Goal: Task Accomplishment & Management: Manage account settings

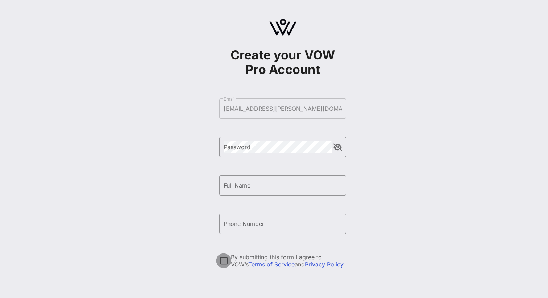
click at [225, 260] on div at bounding box center [223, 261] width 12 height 12
click at [256, 187] on input "Full Name" at bounding box center [283, 186] width 118 height 12
type input "[PERSON_NAME]"
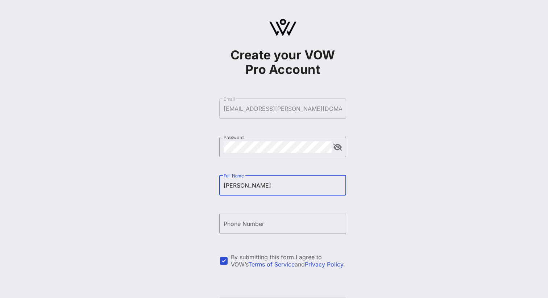
type input "[PHONE_NUMBER]"
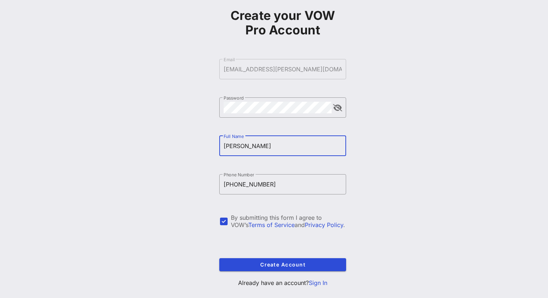
scroll to position [53, 0]
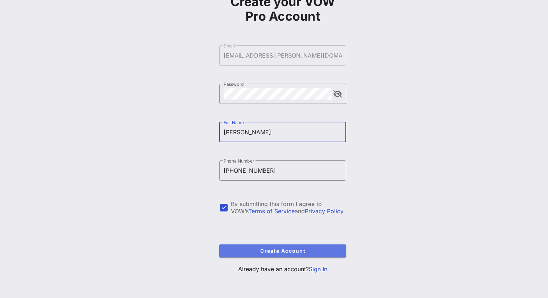
click at [303, 251] on span "Create Account" at bounding box center [282, 251] width 115 height 6
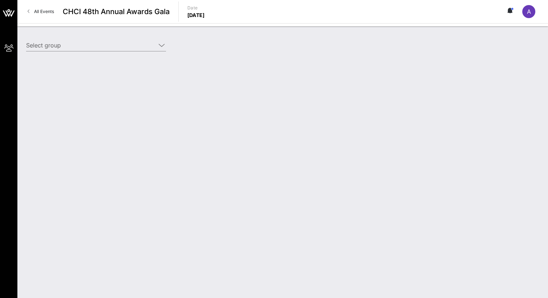
type input "Airbnb (Airbnb) [[PERSON_NAME], [EMAIL_ADDRESS][PERSON_NAME][DOMAIN_NAME]]"
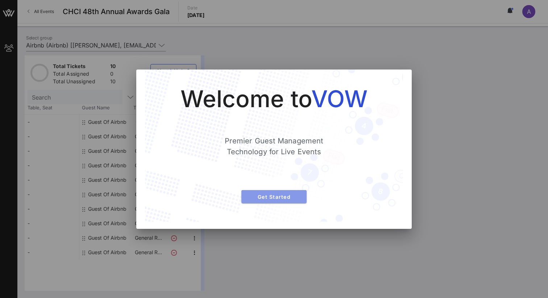
click at [291, 196] on span "Get Started" at bounding box center [274, 197] width 54 height 6
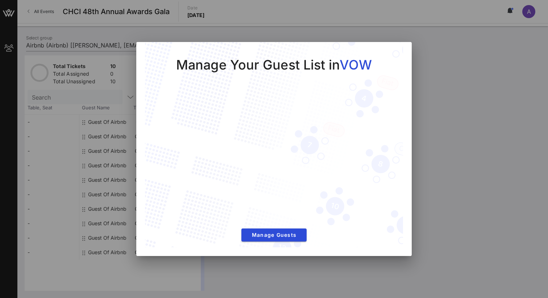
click at [274, 258] on div at bounding box center [274, 149] width 548 height 298
click at [283, 235] on span "Manage Guests" at bounding box center [274, 235] width 54 height 6
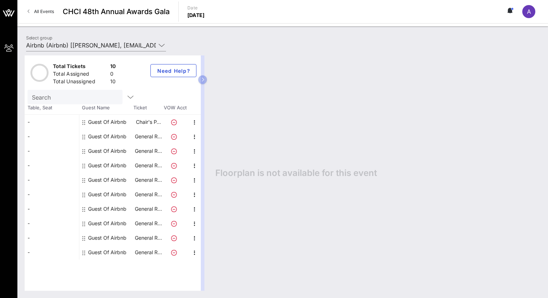
click at [100, 122] on div "Guest Of Airbnb" at bounding box center [107, 122] width 38 height 14
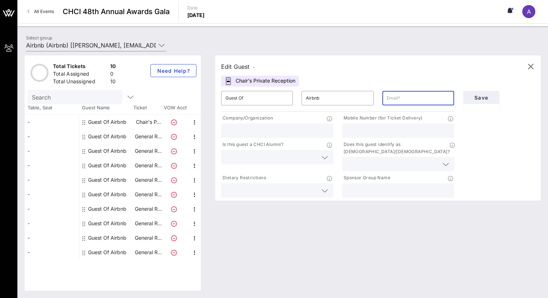
click at [396, 98] on input "text" at bounding box center [418, 98] width 63 height 12
click at [397, 100] on input "text" at bounding box center [418, 98] width 63 height 12
paste input "5:00pm-7:30pm Smoke & Mirrors [STREET_ADDRESS][US_STATE][US_STATE]"
type input "5:00pm-7:30pm"
click at [360, 186] on input "text" at bounding box center [398, 190] width 104 height 9
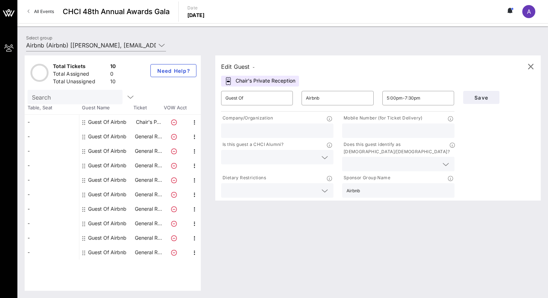
type input "Airbnb"
click at [446, 160] on icon at bounding box center [445, 164] width 7 height 9
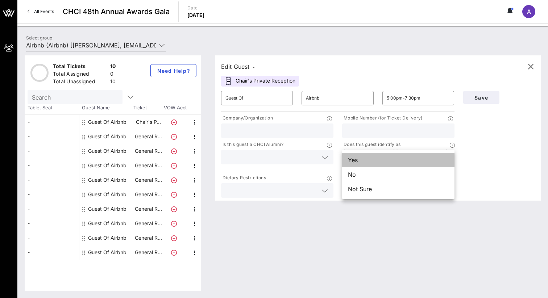
click at [415, 158] on div "Yes" at bounding box center [398, 160] width 112 height 14
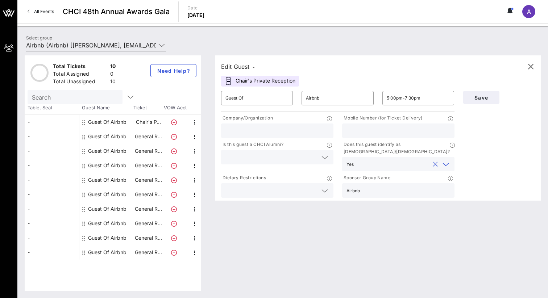
click at [270, 63] on div "Edit Guest -" at bounding box center [378, 66] width 314 height 11
click at [259, 79] on div "Chair's Private Reception" at bounding box center [260, 81] width 78 height 11
click at [272, 99] on input "Guest Of" at bounding box center [256, 98] width 63 height 12
click at [271, 102] on input "Guest Of" at bounding box center [256, 98] width 63 height 12
type input "G"
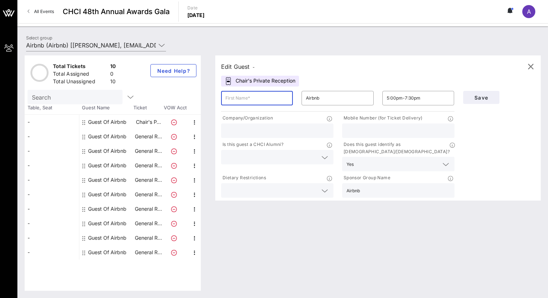
click at [245, 100] on input "text" at bounding box center [256, 98] width 63 height 12
paste input "[PERSON_NAME][EMAIL_ADDRESS][PERSON_NAME][DOMAIN_NAME]"
type input "[PERSON_NAME][EMAIL_ADDRESS][PERSON_NAME][DOMAIN_NAME]"
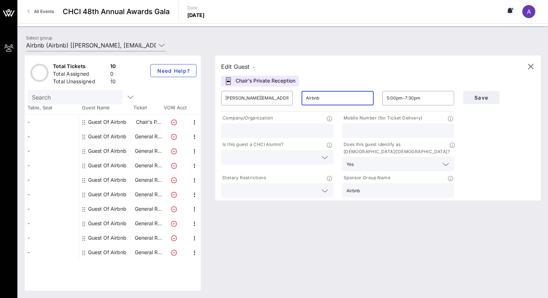
click at [342, 101] on input "Airbnb" at bounding box center [337, 98] width 63 height 12
type input "A"
click at [484, 96] on span "Save" at bounding box center [481, 98] width 25 height 6
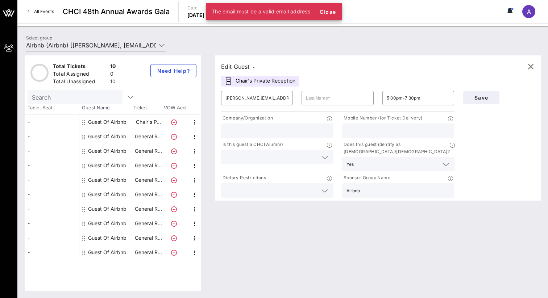
click at [403, 63] on div "Edit Guest -" at bounding box center [378, 66] width 314 height 11
click at [333, 9] on span "Close" at bounding box center [327, 12] width 17 height 6
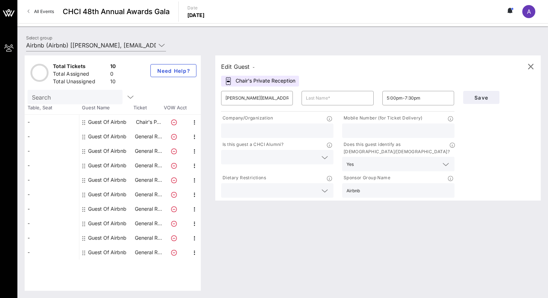
click at [252, 66] on div "Edit Guest -" at bounding box center [238, 67] width 34 height 10
click at [530, 67] on icon "button" at bounding box center [530, 66] width 9 height 9
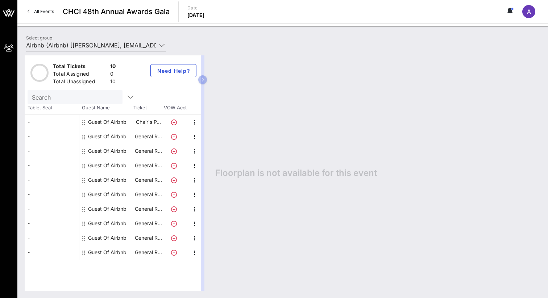
click at [98, 124] on div "Guest Of Airbnb" at bounding box center [107, 122] width 38 height 14
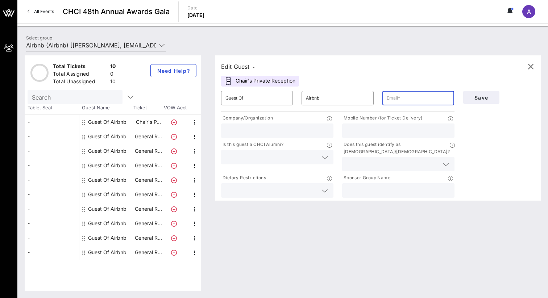
click at [393, 101] on input "text" at bounding box center [418, 98] width 63 height 12
paste input "[PERSON_NAME][EMAIL_ADDRESS][PERSON_NAME][DOMAIN_NAME]"
type input "[PERSON_NAME][EMAIL_ADDRESS][PERSON_NAME][DOMAIN_NAME]"
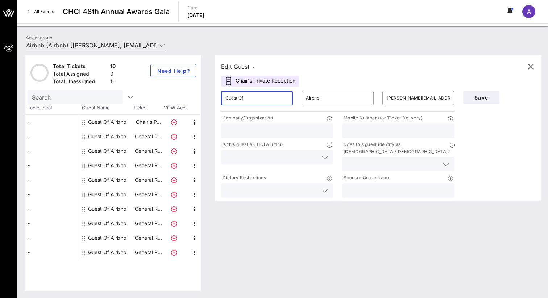
click at [275, 101] on input "Guest Of" at bounding box center [256, 98] width 63 height 12
type input "G"
type input "[PERSON_NAME]"
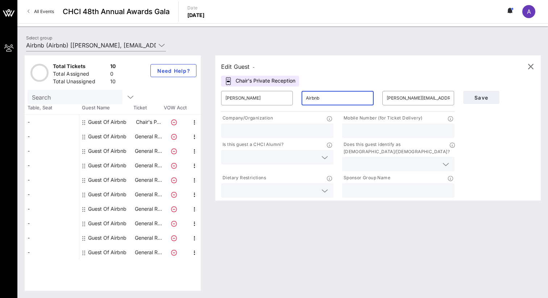
click at [330, 99] on input "Airbnb" at bounding box center [337, 98] width 63 height 12
type input "A"
type input "[PERSON_NAME]"
click at [273, 133] on input "text" at bounding box center [277, 130] width 104 height 9
type input "Airbnb"
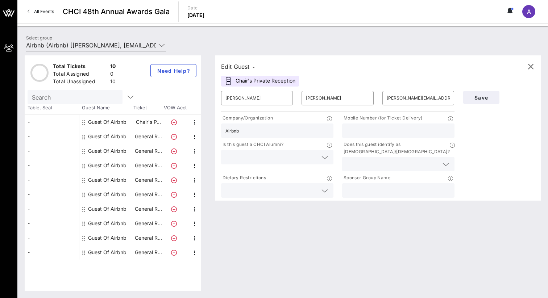
click at [448, 160] on icon at bounding box center [445, 164] width 7 height 9
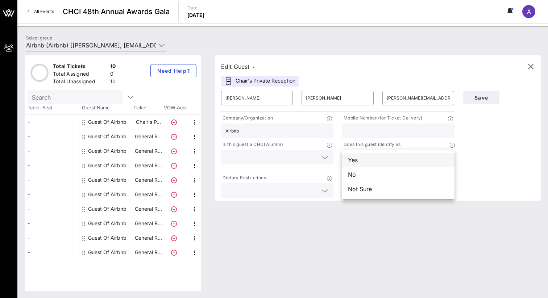
click at [405, 161] on div "Yes" at bounding box center [398, 160] width 112 height 14
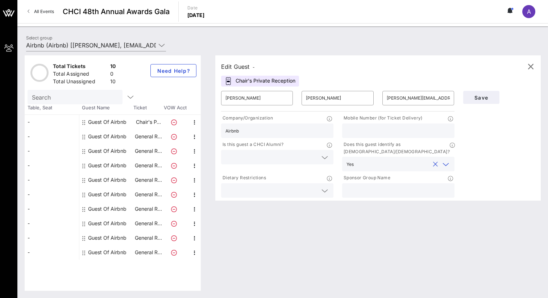
click at [360, 186] on input "text" at bounding box center [398, 190] width 104 height 9
type input "Airbnb"
click at [327, 187] on icon at bounding box center [324, 191] width 7 height 9
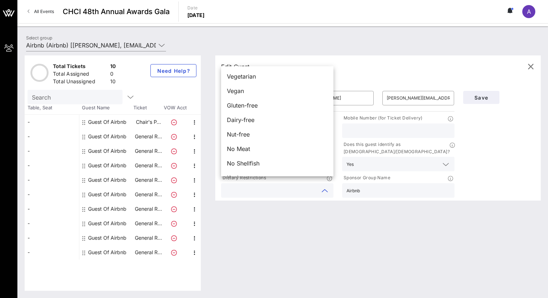
click at [247, 224] on div "Edit Guest - Chair's Private Reception ​ [PERSON_NAME] ​ [PERSON_NAME] ​ [PERSO…" at bounding box center [374, 172] width 333 height 235
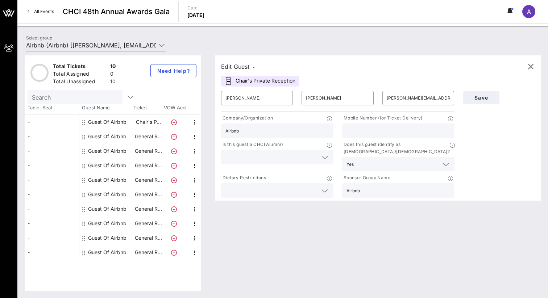
click at [326, 158] on icon at bounding box center [324, 157] width 7 height 9
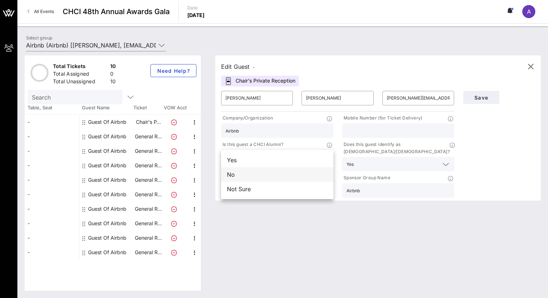
click at [283, 171] on div "No" at bounding box center [277, 174] width 112 height 14
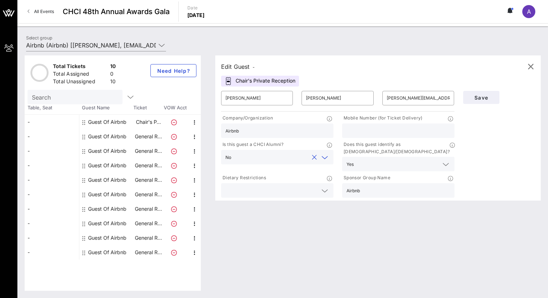
click at [268, 220] on div "Edit Guest - Chair's Private Reception ​ [PERSON_NAME] ​ [PERSON_NAME] ​ [PERSO…" at bounding box center [374, 172] width 333 height 235
click at [485, 96] on span "Save" at bounding box center [481, 98] width 25 height 6
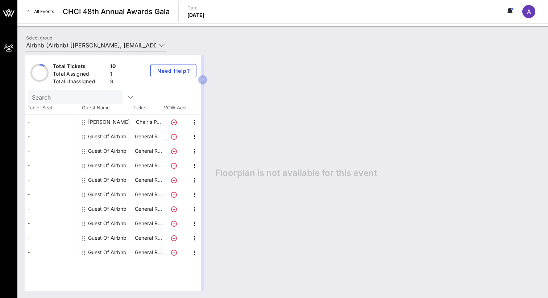
click at [116, 137] on div "Guest Of Airbnb" at bounding box center [107, 136] width 38 height 14
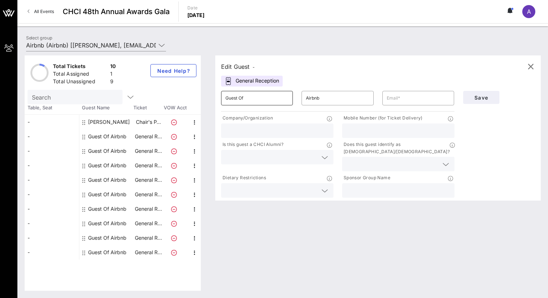
click at [240, 101] on input "Guest Of" at bounding box center [256, 98] width 63 height 12
type input "G"
type input "Aquila"
type input "[PERSON_NAME]"
click at [405, 99] on input "text" at bounding box center [418, 98] width 63 height 12
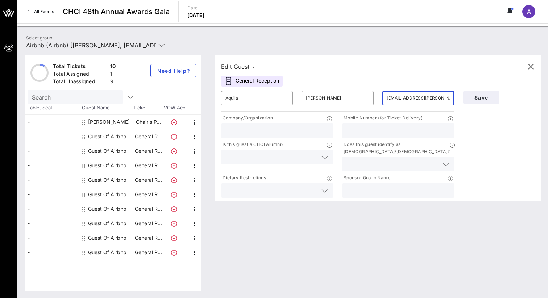
type input "[EMAIL_ADDRESS][PERSON_NAME][DOMAIN_NAME]"
click at [421, 213] on div "Edit Guest - General Reception ​ Aquila ​ [PERSON_NAME] ​ [EMAIL_ADDRESS][PERSO…" at bounding box center [374, 172] width 333 height 235
click at [389, 129] on input "text" at bounding box center [398, 130] width 104 height 9
click at [384, 130] on input "text" at bounding box center [398, 130] width 104 height 9
type input "7712243100"
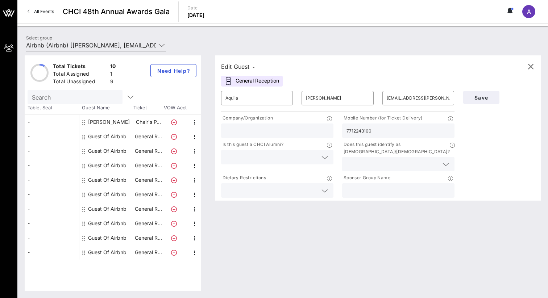
click at [293, 130] on input "text" at bounding box center [277, 130] width 104 height 9
type input "Airbnb"
click at [424, 233] on div "Edit Guest - General Reception ​ Aquila ​ [PERSON_NAME] ​ [EMAIL_ADDRESS][PERSO…" at bounding box center [374, 172] width 333 height 235
click at [424, 159] on input "text" at bounding box center [392, 163] width 92 height 9
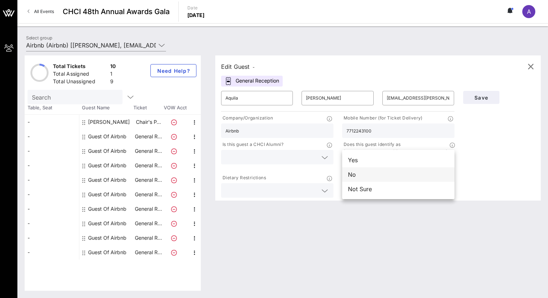
click at [389, 172] on div "No" at bounding box center [398, 174] width 112 height 14
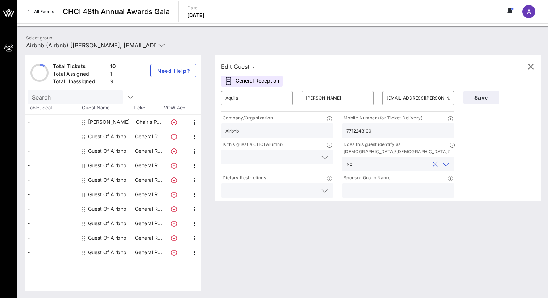
click at [371, 186] on input "text" at bounding box center [398, 190] width 104 height 9
type input "Airbnb"
click at [319, 216] on div "Edit Guest - General Reception ​ Aquila ​ [PERSON_NAME] ​ [EMAIL_ADDRESS][PERSO…" at bounding box center [374, 172] width 333 height 235
click at [325, 157] on icon at bounding box center [324, 157] width 7 height 9
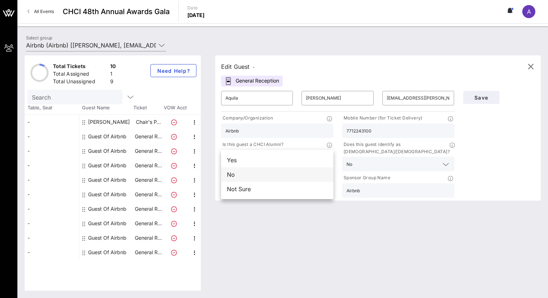
click at [287, 169] on div "No" at bounding box center [277, 174] width 112 height 14
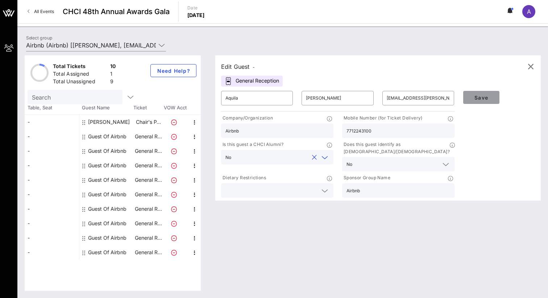
click at [486, 97] on span "Save" at bounding box center [481, 98] width 25 height 6
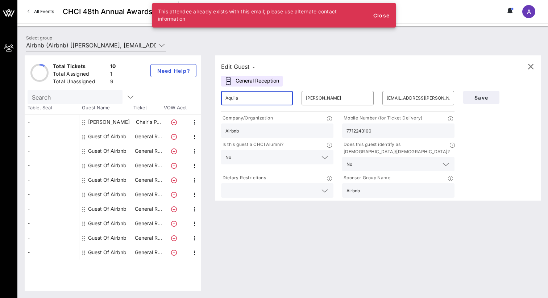
click at [271, 96] on input "Aquila" at bounding box center [256, 98] width 63 height 12
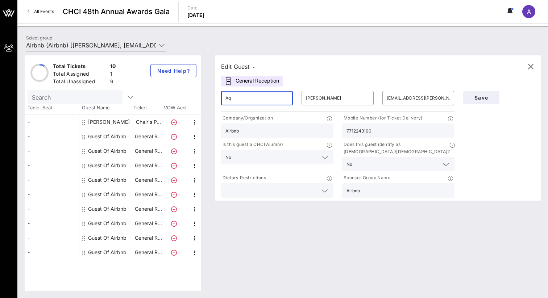
type input "A"
click at [249, 99] on input "text" at bounding box center [256, 98] width 63 height 12
paste input "[PERSON_NAME]"
type input "[PERSON_NAME]"
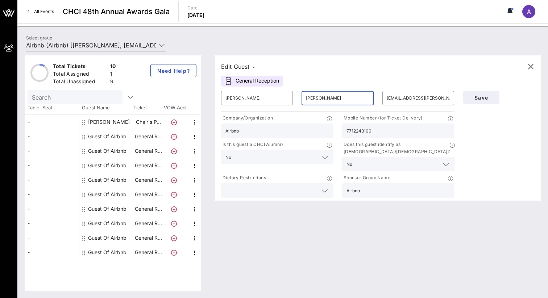
click at [318, 97] on input "[PERSON_NAME]" at bounding box center [337, 98] width 63 height 12
type input "l"
click at [314, 97] on input "text" at bounding box center [337, 98] width 63 height 12
paste input "[PERSON_NAME]"
drag, startPoint x: 318, startPoint y: 99, endPoint x: 336, endPoint y: 95, distance: 18.5
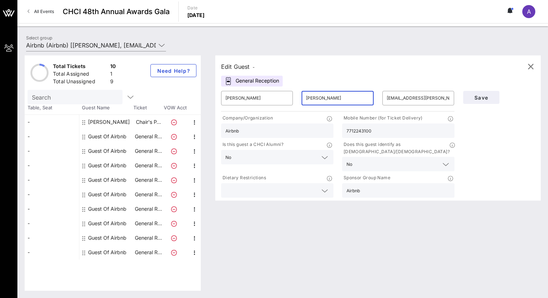
click at [319, 99] on input "[PERSON_NAME]" at bounding box center [337, 98] width 63 height 12
type input "[PERSON_NAME]"
click at [269, 99] on input "[PERSON_NAME]" at bounding box center [256, 98] width 63 height 12
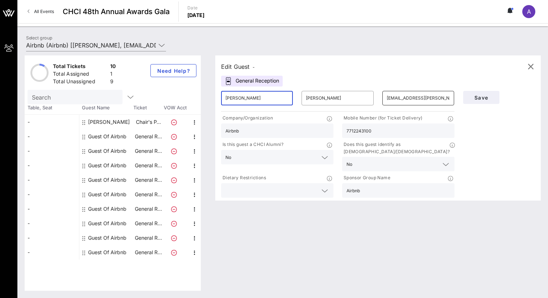
type input "[PERSON_NAME]"
click at [398, 98] on input "[EMAIL_ADDRESS][PERSON_NAME][DOMAIN_NAME]" at bounding box center [418, 98] width 63 height 12
type input "[PERSON_NAME][EMAIL_ADDRESS][PERSON_NAME][DOMAIN_NAME]"
click at [377, 132] on input "7712243100" at bounding box center [398, 130] width 104 height 9
type input "7"
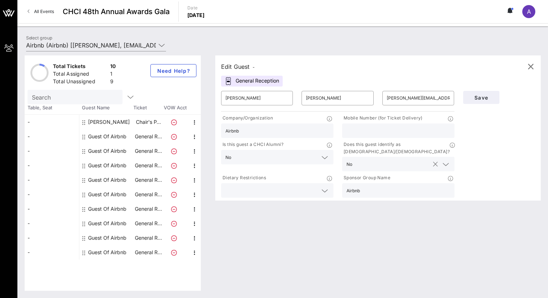
click at [447, 160] on icon at bounding box center [445, 164] width 7 height 9
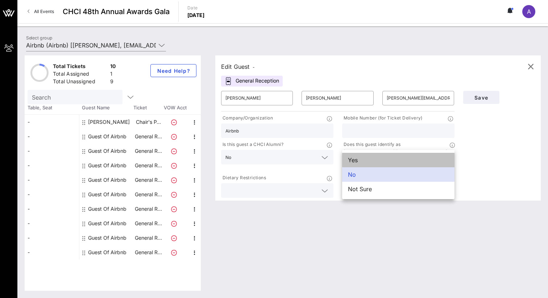
click at [367, 162] on div "Yes" at bounding box center [398, 160] width 112 height 14
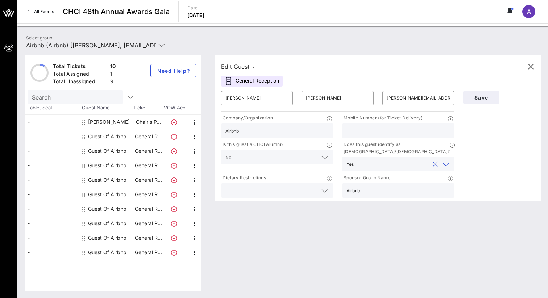
click at [297, 201] on div "Edit Guest - General Reception ​ [PERSON_NAME] ​ [PERSON_NAME] ​ [PERSON_NAME][…" at bounding box center [374, 172] width 333 height 235
click at [483, 96] on span "Save" at bounding box center [481, 98] width 25 height 6
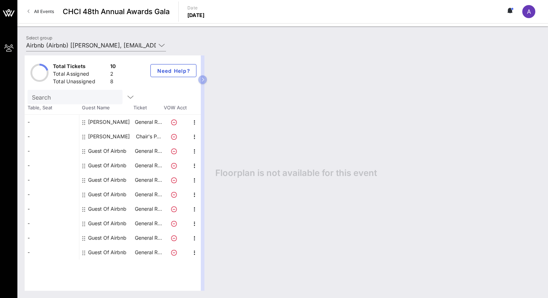
click at [105, 151] on div "Guest Of Airbnb" at bounding box center [107, 151] width 38 height 14
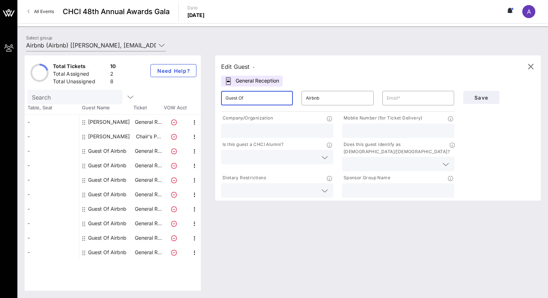
click at [258, 99] on input "Guest Of" at bounding box center [256, 98] width 63 height 12
click at [392, 99] on input "text" at bounding box center [418, 98] width 63 height 12
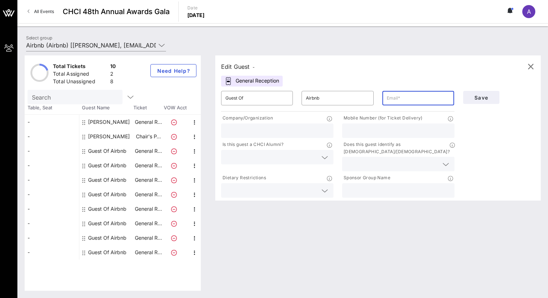
paste input "[PERSON_NAME][EMAIL_ADDRESS][PERSON_NAME][DOMAIN_NAME]"
type input "[PERSON_NAME][EMAIL_ADDRESS][PERSON_NAME][DOMAIN_NAME]"
click at [256, 100] on input "Guest Of" at bounding box center [256, 98] width 63 height 12
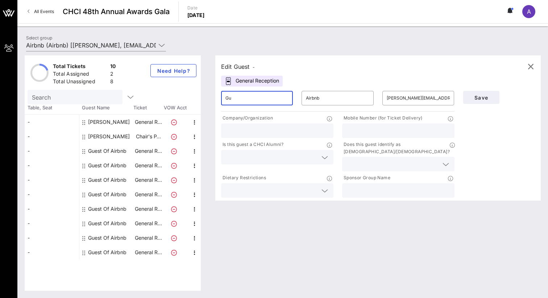
type input "G"
type input "[PERSON_NAME]"
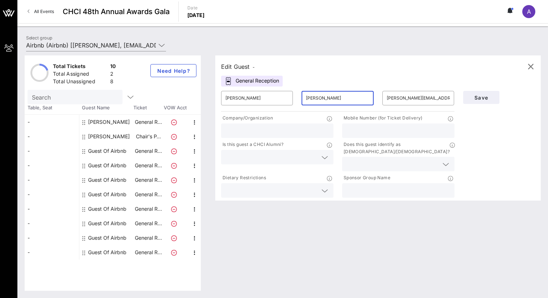
type input "[PERSON_NAME]"
click at [364, 163] on div at bounding box center [398, 164] width 104 height 14
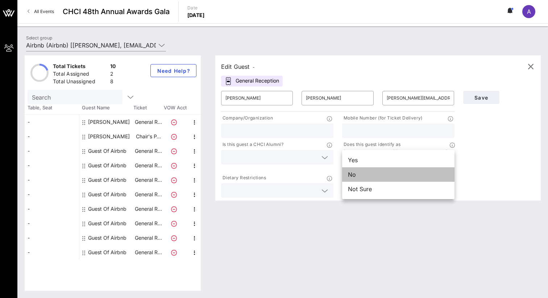
click at [360, 176] on div "No" at bounding box center [398, 174] width 112 height 14
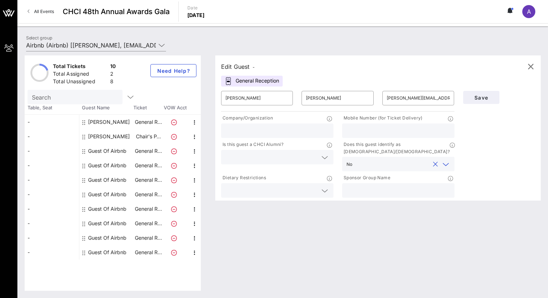
click at [361, 186] on input "text" at bounding box center [398, 190] width 104 height 9
type input "Airbnb"
click at [295, 158] on input "text" at bounding box center [271, 157] width 92 height 9
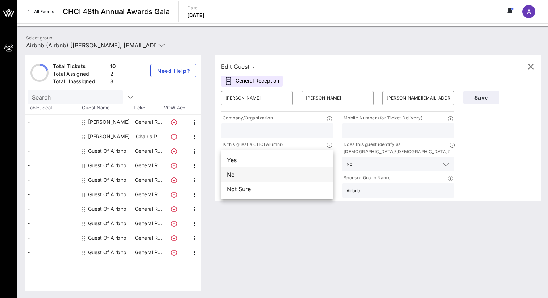
click at [275, 172] on div "No" at bounding box center [277, 174] width 112 height 14
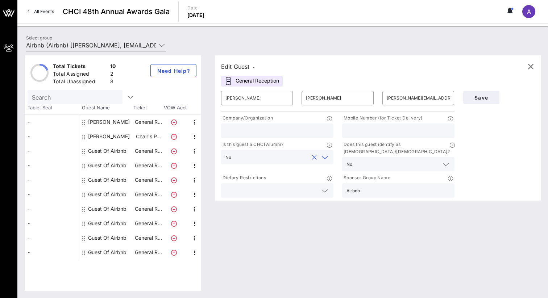
click at [277, 133] on input "text" at bounding box center [277, 130] width 104 height 9
type input "Airbnb"
click at [486, 97] on span "Save" at bounding box center [481, 98] width 25 height 6
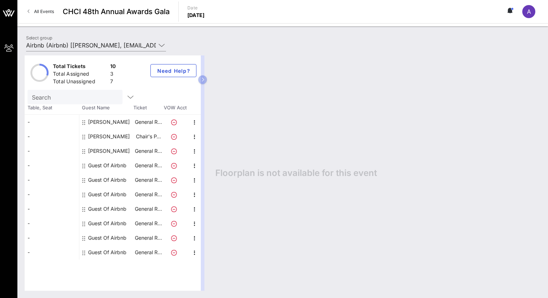
click at [108, 165] on div "Guest Of Airbnb" at bounding box center [107, 165] width 38 height 14
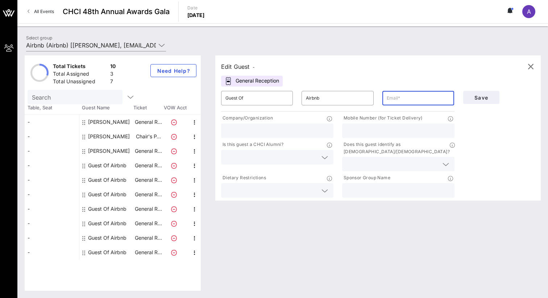
click at [391, 99] on input "text" at bounding box center [418, 98] width 63 height 12
paste input "[PERSON_NAME][EMAIL_ADDRESS][PERSON_NAME][DOMAIN_NAME]"
type input "[PERSON_NAME][EMAIL_ADDRESS][PERSON_NAME][DOMAIN_NAME]"
click at [267, 101] on input "Guest Of" at bounding box center [256, 98] width 63 height 12
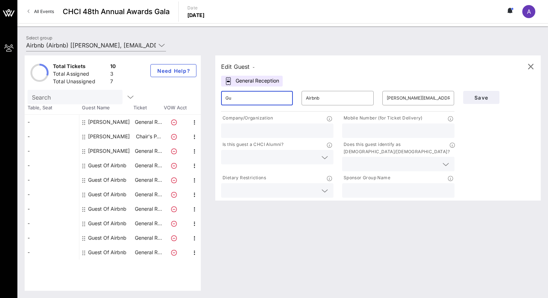
type input "G"
type input "[PERSON_NAME]"
click at [322, 97] on input "Airbnb" at bounding box center [337, 98] width 63 height 12
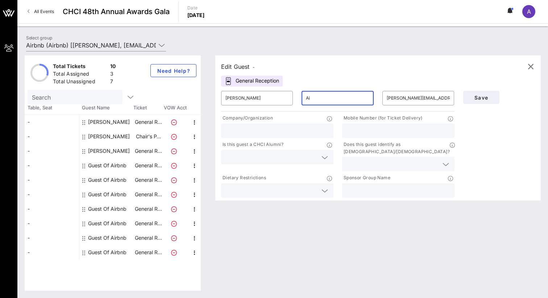
type input "A"
click at [313, 98] on input "text" at bounding box center [337, 98] width 63 height 12
paste input "[PERSON_NAME][EMAIL_ADDRESS][PERSON_NAME][DOMAIN_NAME]"
type input "[PERSON_NAME]"
click at [308, 132] on input "text" at bounding box center [277, 130] width 104 height 9
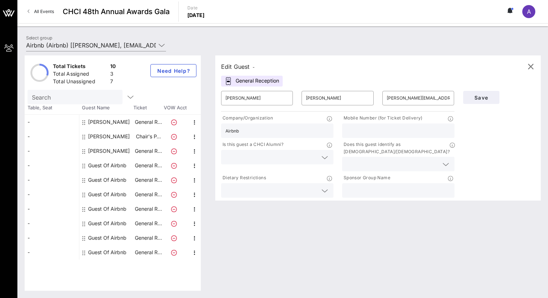
type input "Airbnb"
click at [365, 186] on input "text" at bounding box center [398, 190] width 104 height 9
type input "Airbnb"
click at [405, 159] on input "text" at bounding box center [392, 163] width 92 height 9
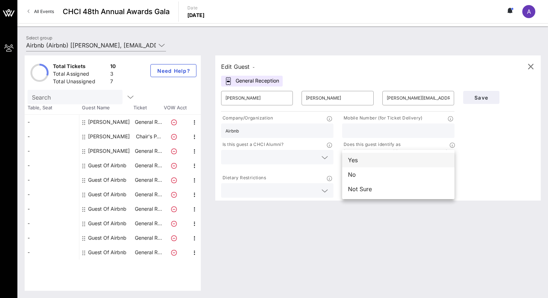
click at [391, 158] on div "Yes" at bounding box center [398, 160] width 112 height 14
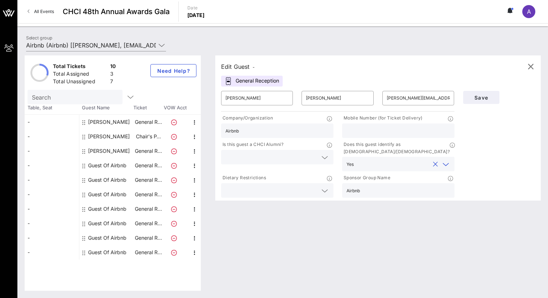
click at [324, 157] on icon at bounding box center [324, 157] width 7 height 9
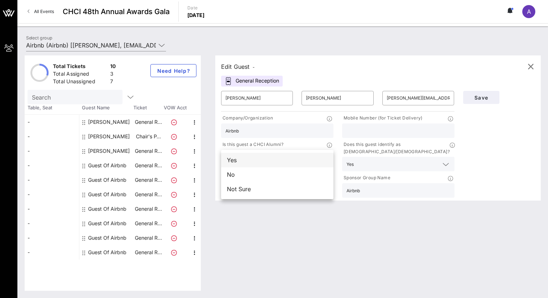
click at [295, 162] on div "Yes" at bounding box center [277, 160] width 112 height 14
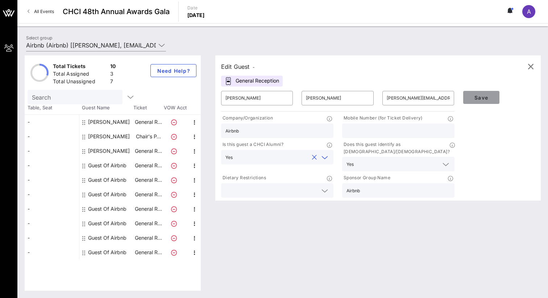
click at [485, 100] on span "Save" at bounding box center [481, 98] width 25 height 6
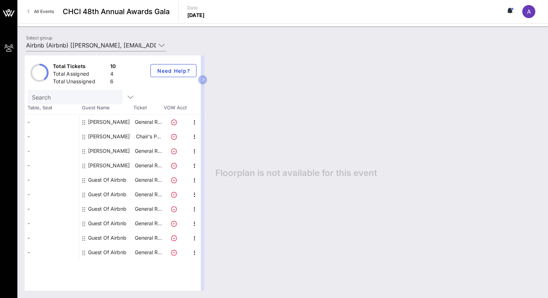
click at [115, 179] on div "Guest Of Airbnb" at bounding box center [107, 180] width 38 height 14
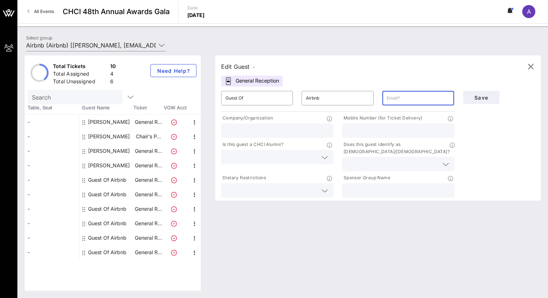
click at [396, 98] on input "text" at bounding box center [418, 98] width 63 height 12
paste input "[PERSON_NAME][EMAIL_ADDRESS][DOMAIN_NAME]"
type input "[PERSON_NAME][EMAIL_ADDRESS][DOMAIN_NAME]"
click at [241, 99] on input "Guest Of" at bounding box center [256, 98] width 63 height 12
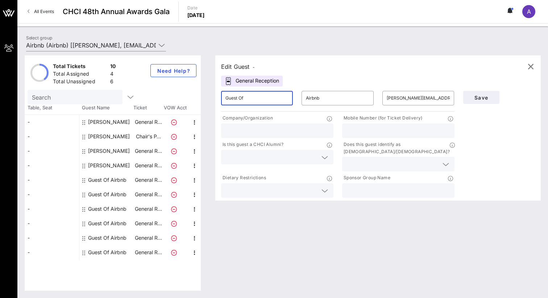
click at [250, 99] on input "Guest Of" at bounding box center [256, 98] width 63 height 12
type input "G"
type input "[PERSON_NAME]"
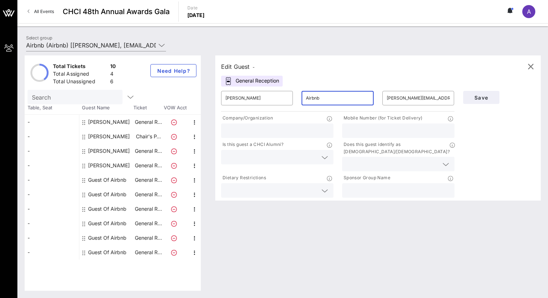
click at [318, 98] on input "Airbnb" at bounding box center [337, 98] width 63 height 12
type input "A"
click at [310, 97] on input "text" at bounding box center [337, 98] width 63 height 12
paste input "[PERSON_NAME][EMAIL_ADDRESS][DOMAIN_NAME]"
type input "montell"
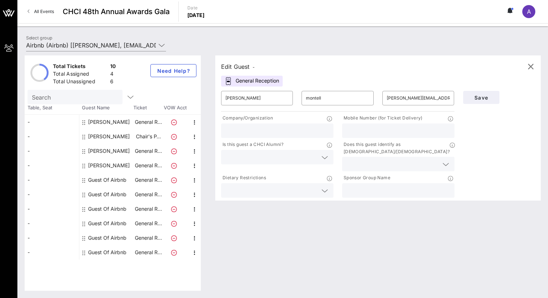
click at [291, 133] on input "text" at bounding box center [277, 130] width 104 height 9
type input "Airbnb"
click at [385, 183] on div at bounding box center [398, 190] width 104 height 14
type input "Airbnb"
click at [401, 159] on input "text" at bounding box center [392, 163] width 92 height 9
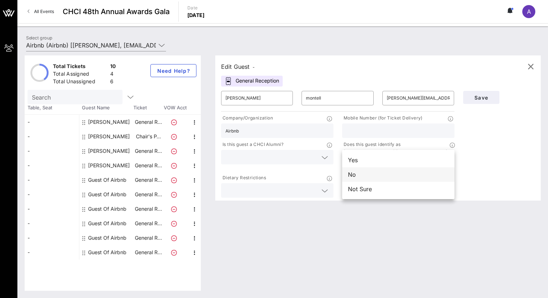
click at [386, 170] on div "No" at bounding box center [398, 174] width 112 height 14
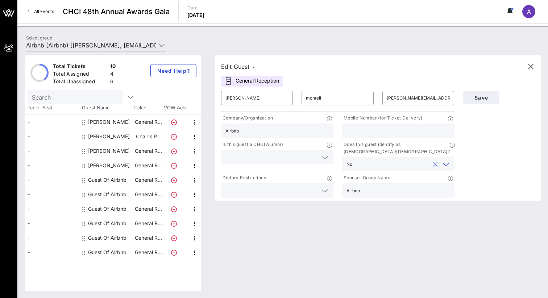
click at [324, 156] on icon at bounding box center [324, 157] width 7 height 9
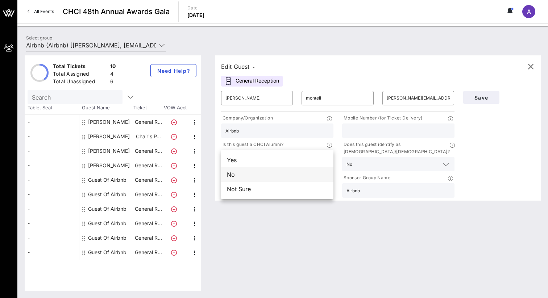
click at [275, 172] on div "No" at bounding box center [277, 174] width 112 height 14
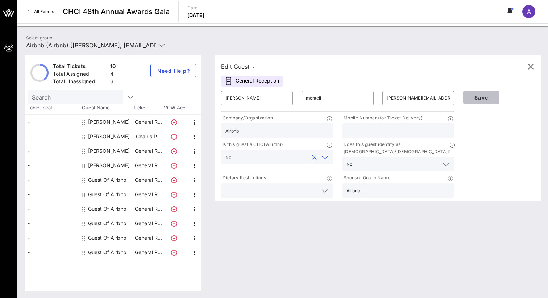
click at [482, 98] on span "Save" at bounding box center [481, 98] width 25 height 6
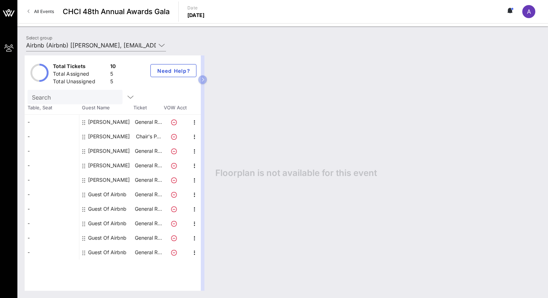
click at [104, 195] on div "Guest Of Airbnb" at bounding box center [107, 194] width 38 height 14
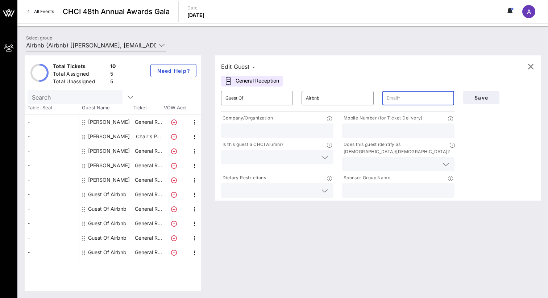
click at [402, 99] on input "text" at bounding box center [418, 98] width 63 height 12
paste input "[EMAIL_ADDRESS][DOMAIN_NAME]"
type input "[EMAIL_ADDRESS][DOMAIN_NAME]"
click at [246, 99] on input "Guest Of" at bounding box center [256, 98] width 63 height 12
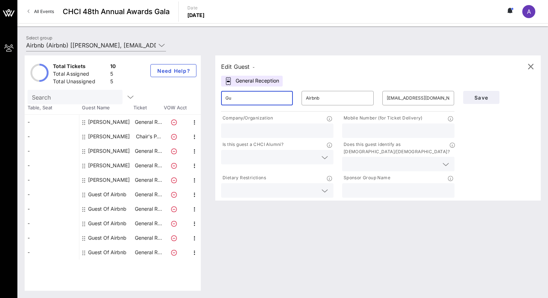
type input "G"
type input "[PERSON_NAME]"
click at [322, 98] on input "Airbnb" at bounding box center [337, 98] width 63 height 12
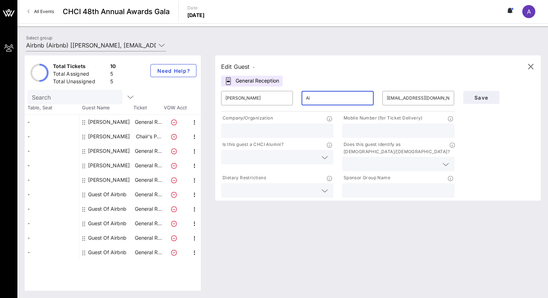
type input "A"
type input "[PERSON_NAME]"
click at [285, 131] on input "text" at bounding box center [277, 130] width 104 height 9
type input "Airbnb"
click at [379, 186] on input "text" at bounding box center [398, 190] width 104 height 9
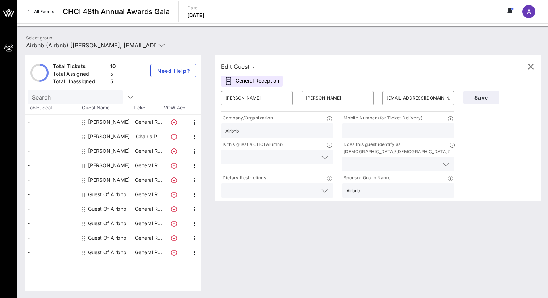
type input "Airbnb"
click at [404, 159] on input "text" at bounding box center [392, 163] width 92 height 9
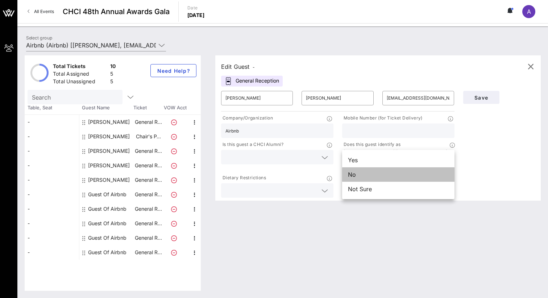
click at [390, 172] on div "No" at bounding box center [398, 174] width 112 height 14
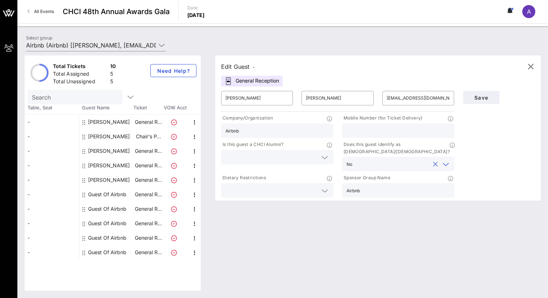
click at [323, 157] on icon at bounding box center [324, 157] width 7 height 9
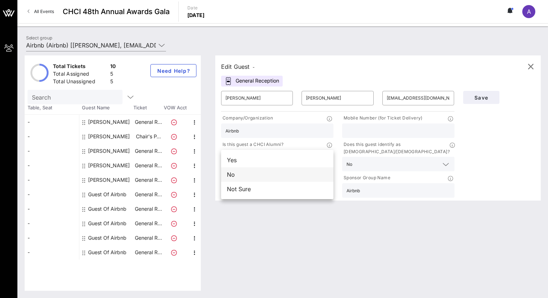
click at [284, 169] on div "No" at bounding box center [277, 174] width 112 height 14
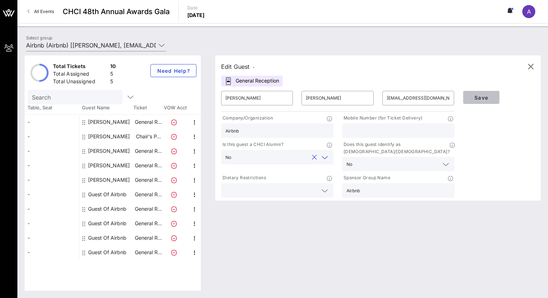
click at [485, 96] on span "Save" at bounding box center [481, 98] width 25 height 6
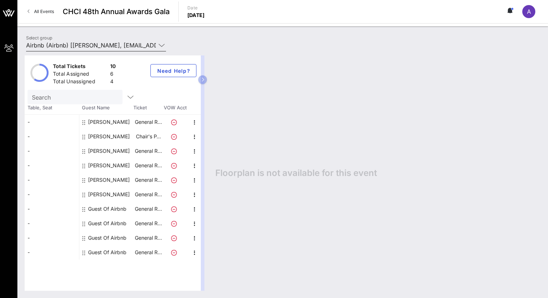
click at [162, 46] on icon at bounding box center [161, 45] width 7 height 9
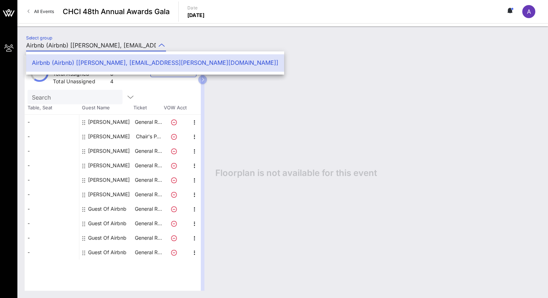
click at [225, 45] on div "Select group Airbnb (Airbnb) [[PERSON_NAME], [EMAIL_ADDRESS][PERSON_NAME][DOMAI…" at bounding box center [283, 46] width 522 height 25
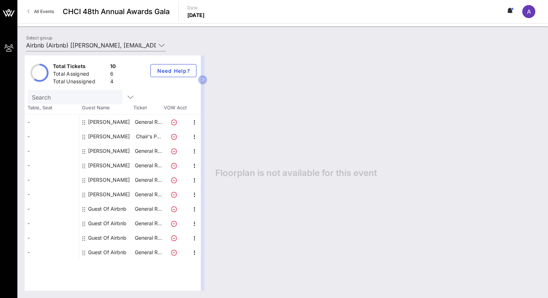
click at [33, 121] on div "-" at bounding box center [52, 122] width 54 height 14
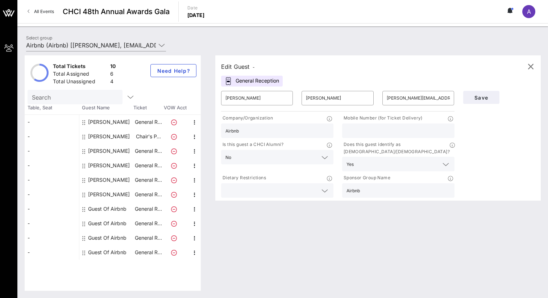
click at [263, 82] on div "General Reception" at bounding box center [252, 81] width 62 height 11
click at [234, 237] on div "Edit Guest - General Reception ​ [PERSON_NAME] ​ [PERSON_NAME] ​ [PERSON_NAME][…" at bounding box center [374, 172] width 333 height 235
click at [188, 70] on span "Need Help?" at bounding box center [174, 71] width 34 height 6
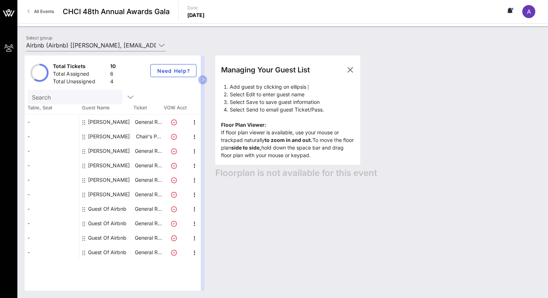
click at [100, 209] on div "Guest Of Airbnb" at bounding box center [107, 209] width 38 height 14
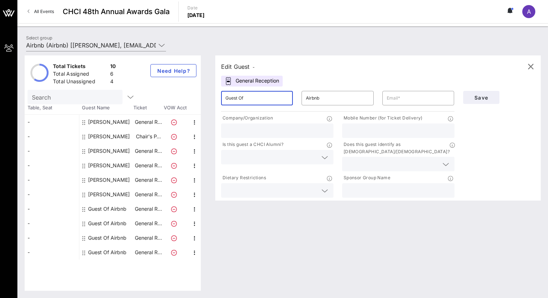
click at [246, 100] on input "Guest Of" at bounding box center [256, 98] width 63 height 12
type input "G"
type input "Aquila"
type input "[EMAIL_ADDRESS][DOMAIN_NAME]"
type input "2027440707"
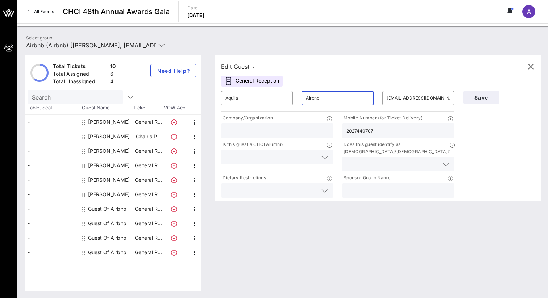
click at [323, 99] on input "Airbnb" at bounding box center [337, 98] width 63 height 12
type input "A"
type input "[PERSON_NAME]"
click at [478, 140] on div "Save" at bounding box center [499, 143] width 81 height 113
click at [384, 159] on input "text" at bounding box center [392, 163] width 92 height 9
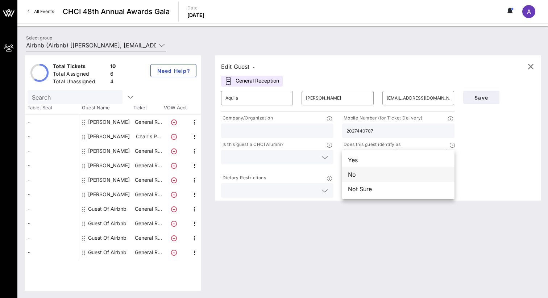
click at [376, 172] on div "No" at bounding box center [398, 174] width 112 height 14
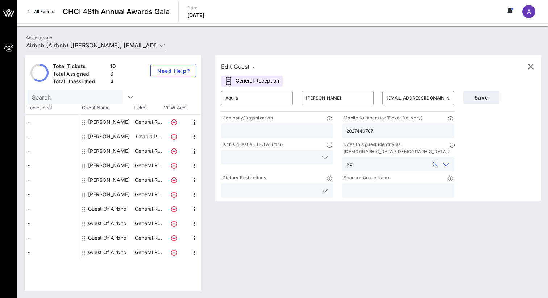
click at [374, 186] on input "text" at bounding box center [398, 190] width 104 height 9
type input "Airbnb"
click at [299, 153] on input "text" at bounding box center [271, 157] width 92 height 9
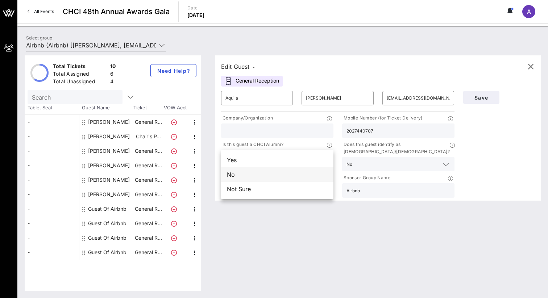
click at [279, 171] on div "No" at bounding box center [277, 174] width 112 height 14
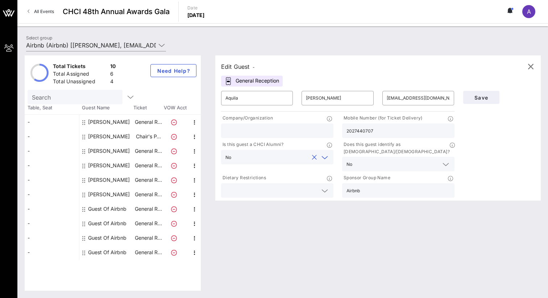
click at [283, 132] on input "text" at bounding box center [277, 130] width 104 height 9
type input "Airbnb"
click at [399, 230] on div "Edit Guest - General Reception ​ Aquila ​ [PERSON_NAME] ​ [EMAIL_ADDRESS][DOMAI…" at bounding box center [374, 172] width 333 height 235
click at [485, 95] on span "Save" at bounding box center [481, 98] width 25 height 6
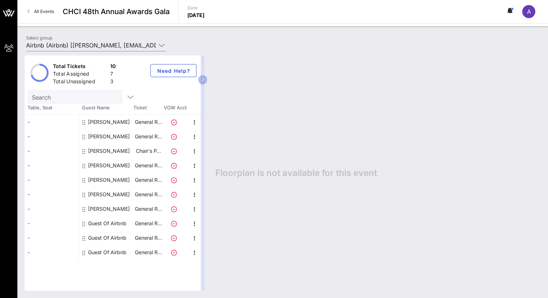
click at [104, 223] on div "Guest Of Airbnb" at bounding box center [107, 223] width 38 height 14
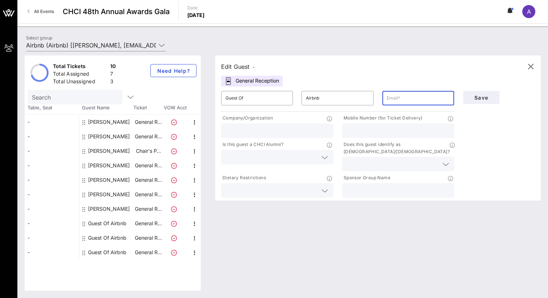
click at [390, 97] on input "text" at bounding box center [418, 98] width 63 height 12
paste input "[PERSON_NAME][EMAIL_ADDRESS][PERSON_NAME][DOMAIN_NAME]"
type input "[PERSON_NAME][EMAIL_ADDRESS][PERSON_NAME][DOMAIN_NAME]"
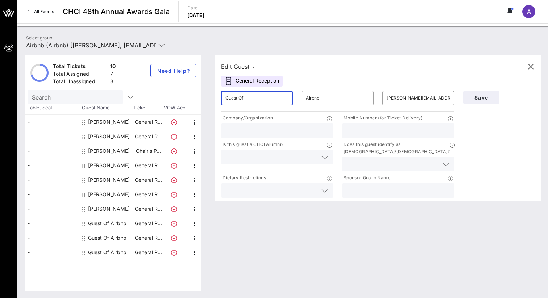
click at [260, 98] on input "Guest Of" at bounding box center [256, 98] width 63 height 12
type input "G"
type input "[PERSON_NAME]"
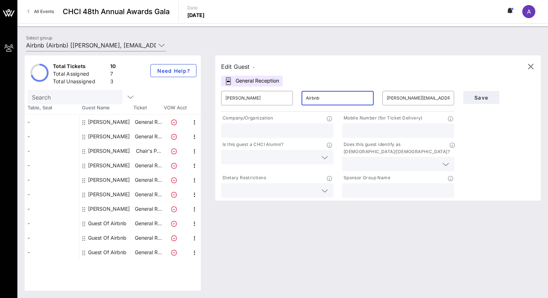
click at [313, 99] on input "Airbnb" at bounding box center [337, 98] width 63 height 12
click at [333, 97] on input "Airbnb" at bounding box center [337, 98] width 63 height 12
type input "A"
type input "[PERSON_NAME]"
click at [392, 159] on input "text" at bounding box center [392, 163] width 92 height 9
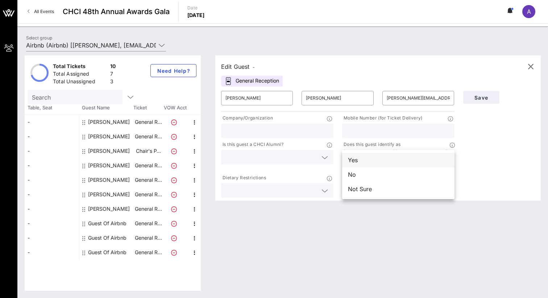
click at [380, 162] on div "Yes" at bounding box center [398, 160] width 112 height 14
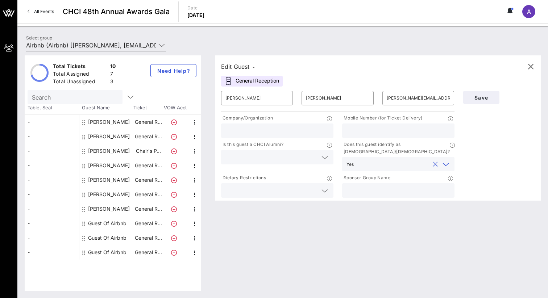
click at [377, 186] on input "text" at bounding box center [398, 190] width 104 height 9
type input "Airbnb"
click at [303, 150] on div at bounding box center [277, 157] width 104 height 14
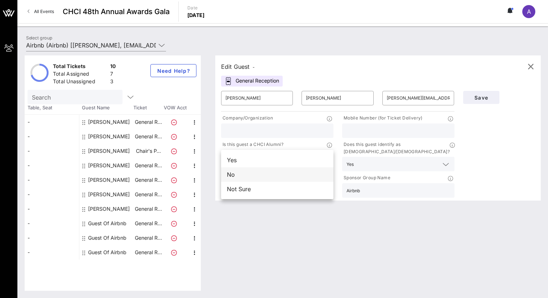
click at [272, 172] on div "No" at bounding box center [277, 174] width 112 height 14
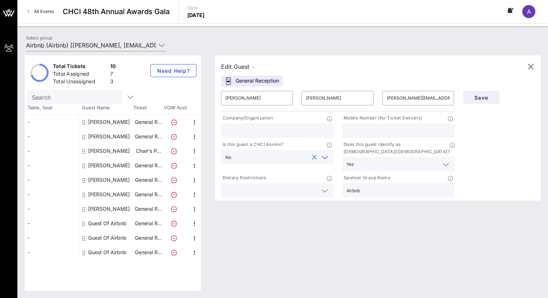
click at [270, 132] on input "text" at bounding box center [277, 130] width 104 height 9
type input "Airbnb"
click at [292, 241] on div "Edit Guest - General Reception ​ [PERSON_NAME] ​ [PERSON_NAME] ​ [PERSON_NAME][…" at bounding box center [374, 172] width 333 height 235
click at [489, 94] on button "Save" at bounding box center [481, 97] width 36 height 13
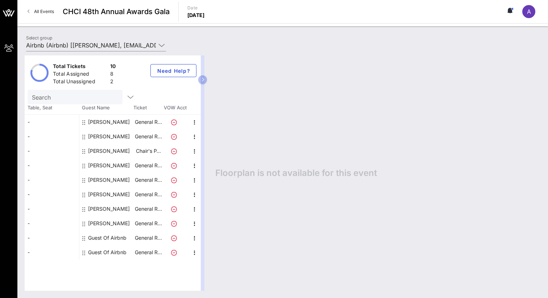
click at [273, 225] on div "Floorplan is not available for this event" at bounding box center [374, 172] width 333 height 235
click at [283, 115] on div "Floorplan is not available for this event" at bounding box center [374, 172] width 333 height 235
